Goal: Book appointment/travel/reservation

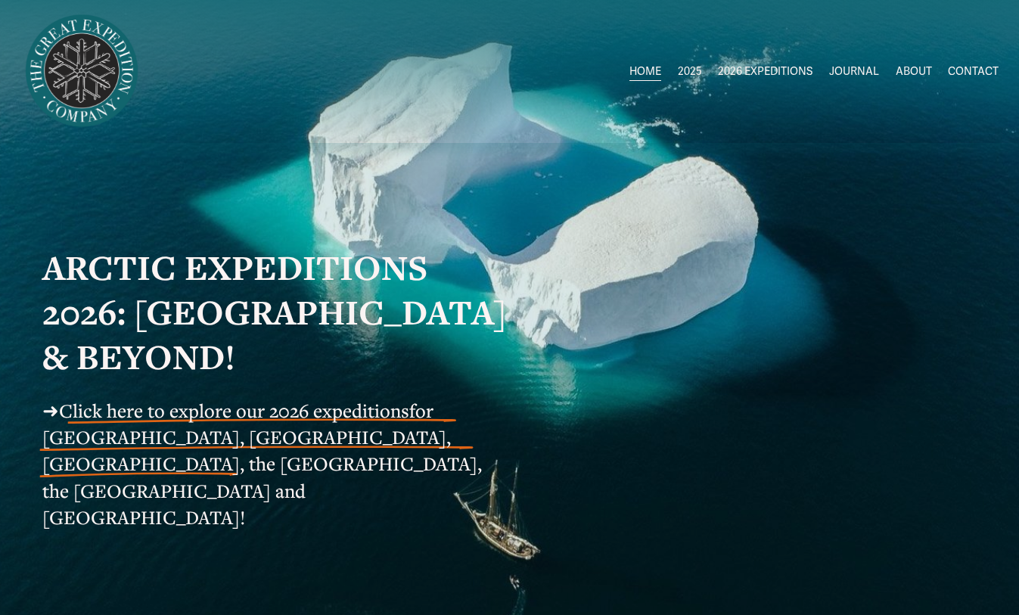
click at [687, 69] on span "2025" at bounding box center [690, 72] width 24 height 20
click at [0, 0] on span "[GEOGRAPHIC_DATA] to [GEOGRAPHIC_DATA]" at bounding box center [0, 0] width 0 height 0
click at [761, 67] on span "2026 EXPEDITIONS" at bounding box center [765, 72] width 95 height 20
click at [0, 0] on span "Circumnavigating [GEOGRAPHIC_DATA] 1" at bounding box center [0, 0] width 0 height 0
